Goal: Navigation & Orientation: Go to known website

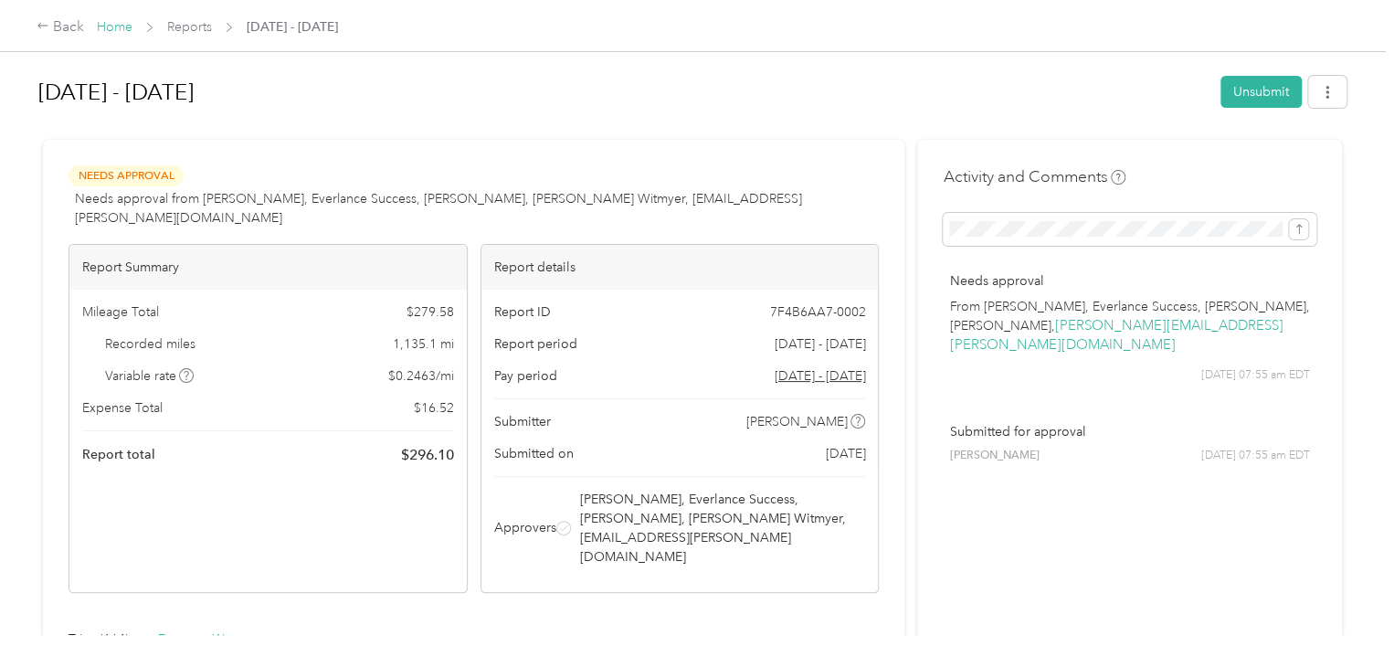
click at [107, 22] on link "Home" at bounding box center [115, 27] width 36 height 16
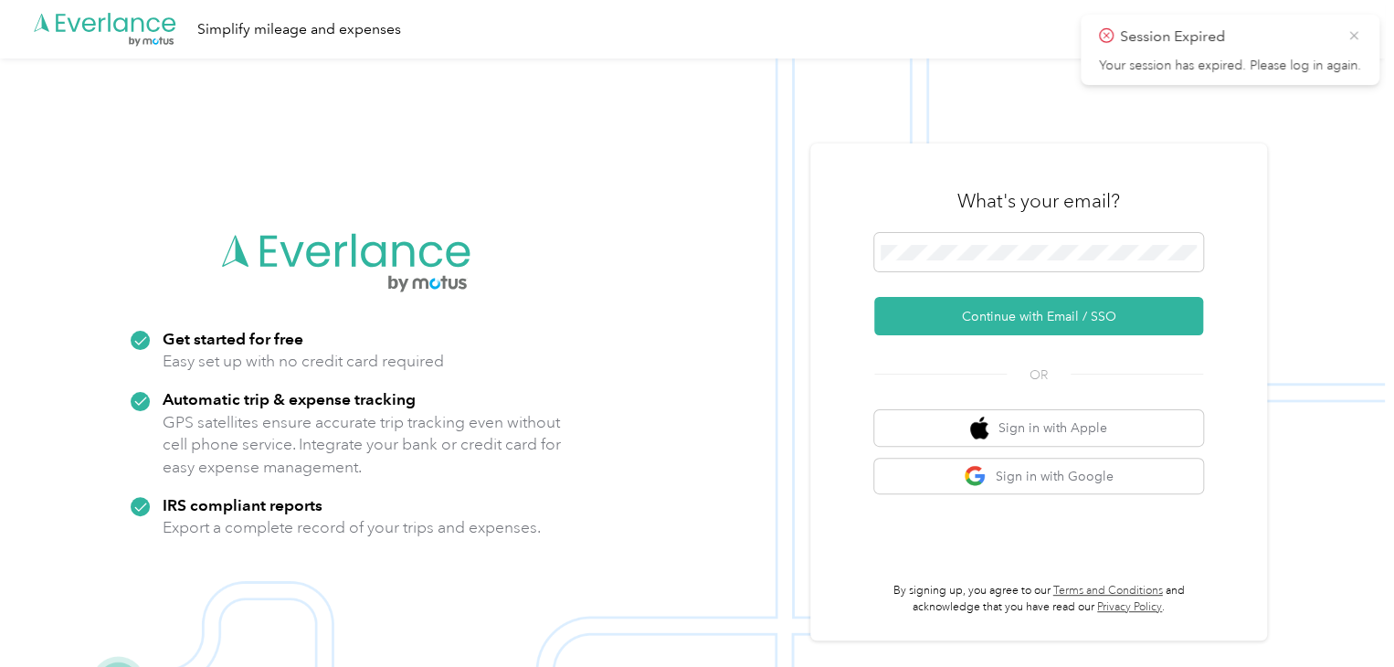
click at [1356, 37] on icon at bounding box center [1353, 35] width 15 height 16
